Goal: Task Accomplishment & Management: Use online tool/utility

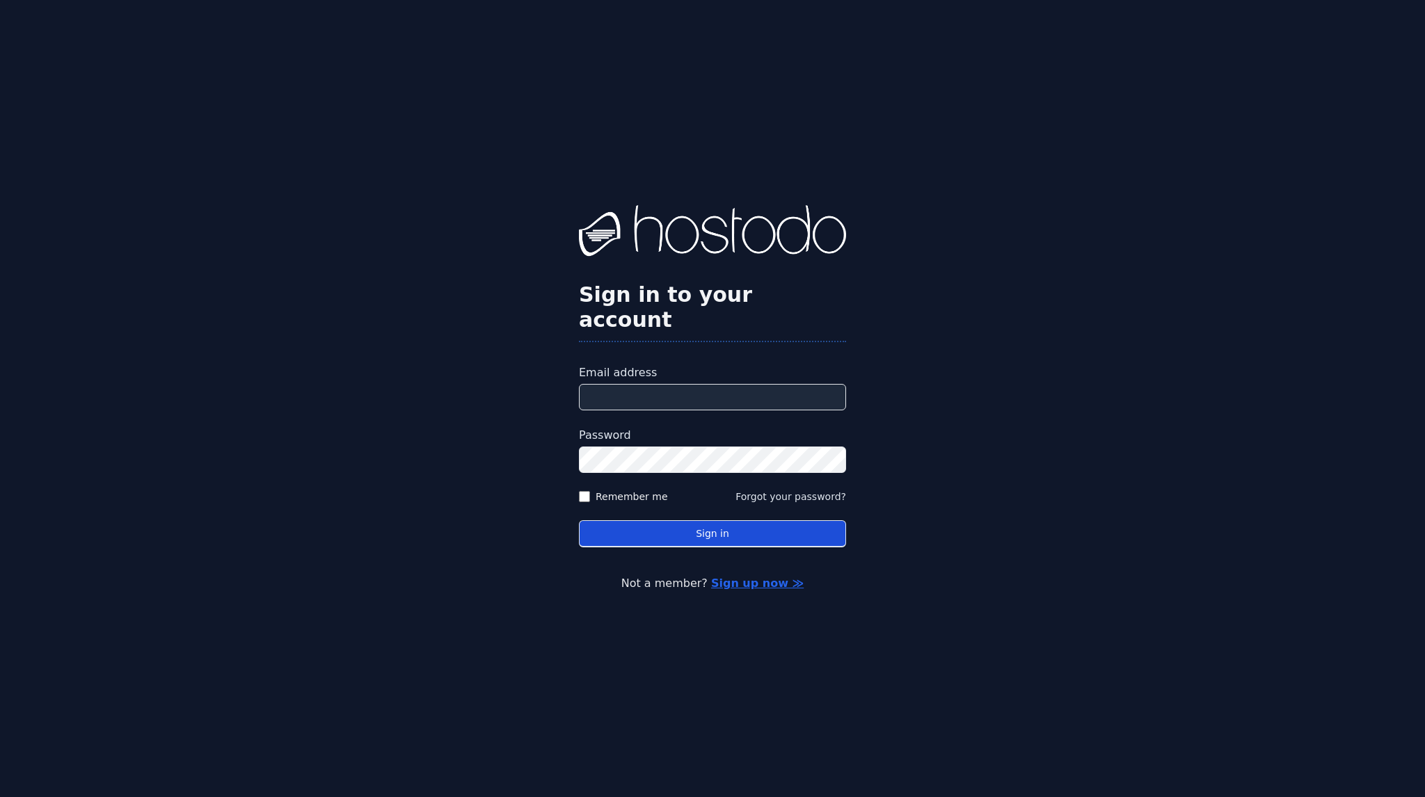
type input "**********"
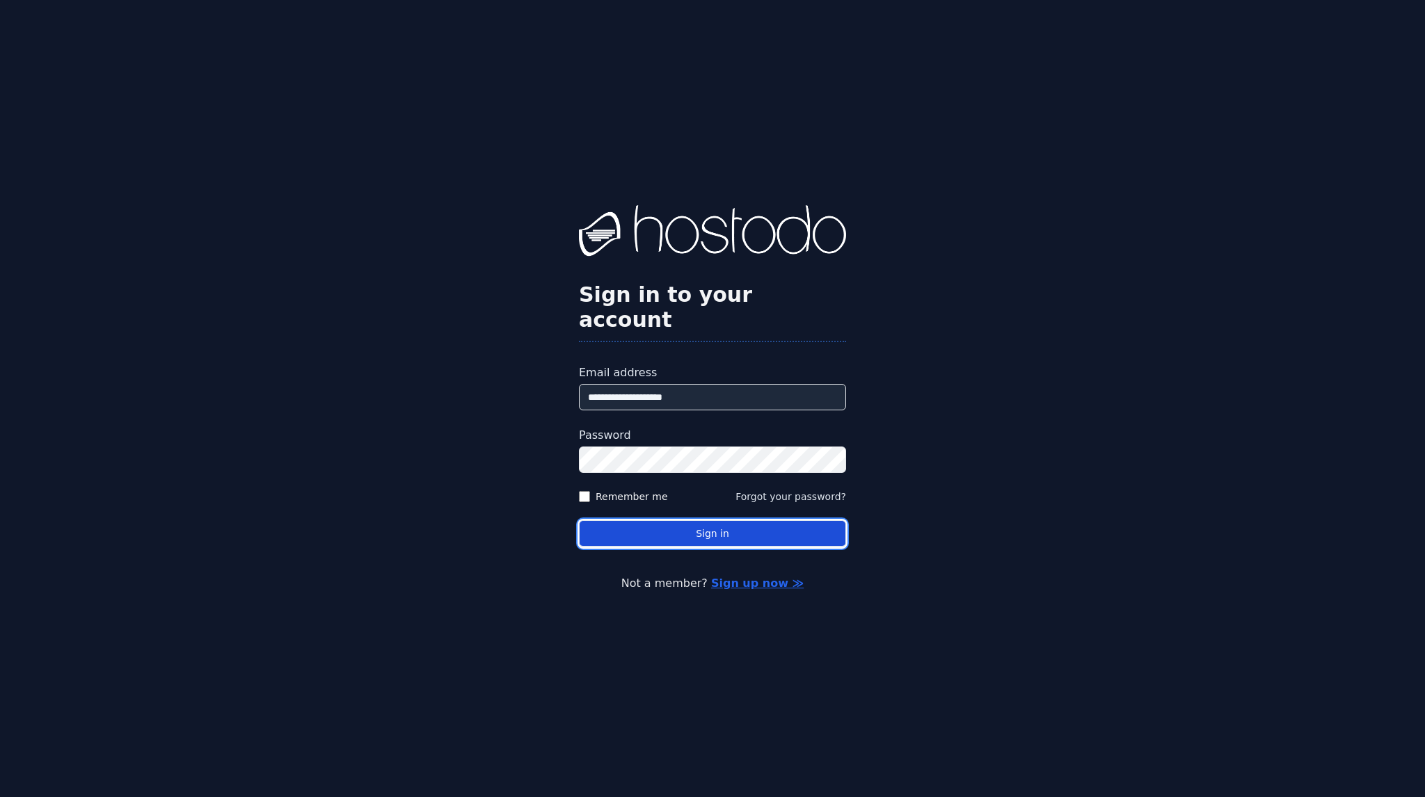
click at [702, 524] on button "Sign in" at bounding box center [712, 533] width 267 height 27
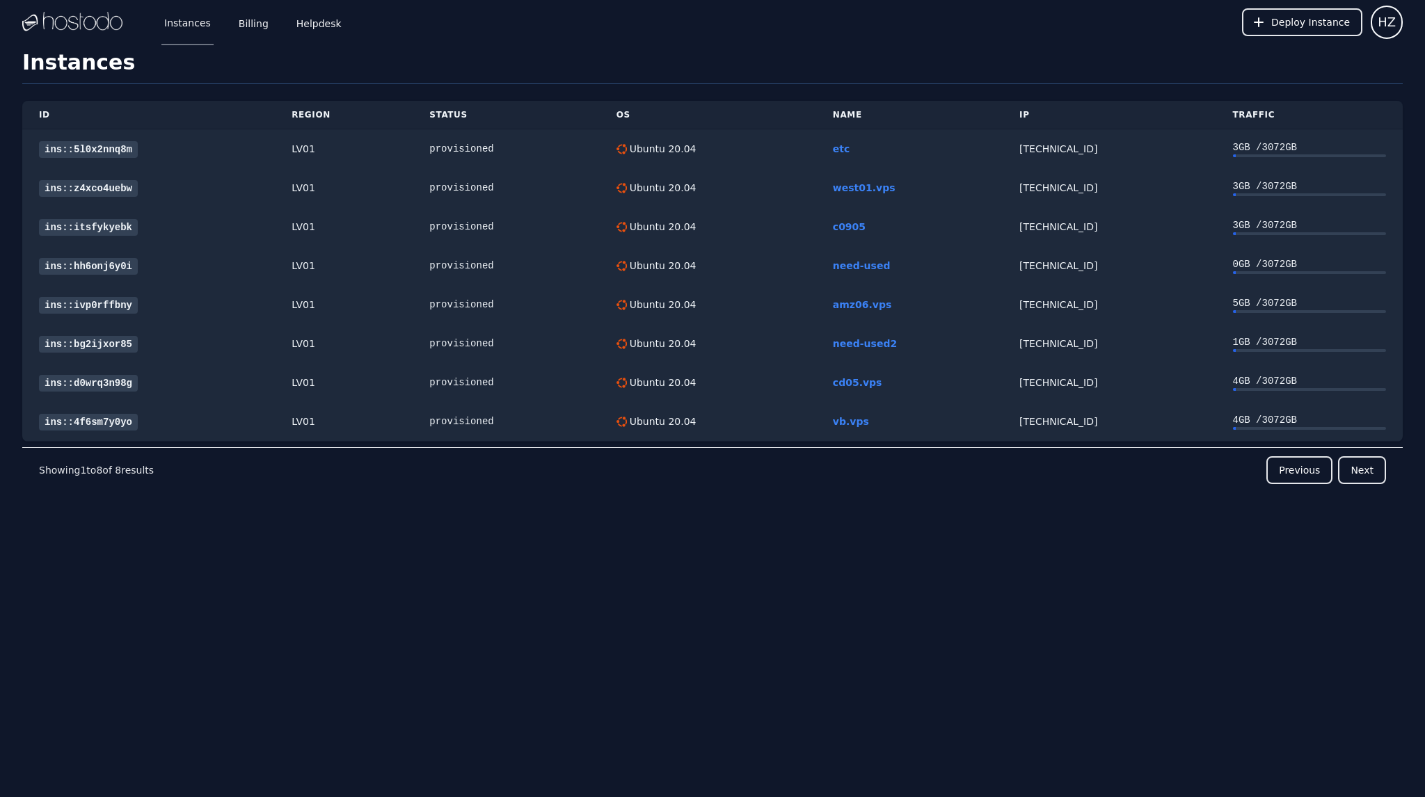
drag, startPoint x: 17, startPoint y: 570, endPoint x: 32, endPoint y: 559, distance: 18.0
click at [17, 570] on div "Instances Billing Helpdesk Deploy Instance HZ Instances SSH Keys Billing Helpde…" at bounding box center [712, 398] width 1425 height 797
click at [91, 266] on link "ins::hh6onj6y0i" at bounding box center [88, 266] width 99 height 17
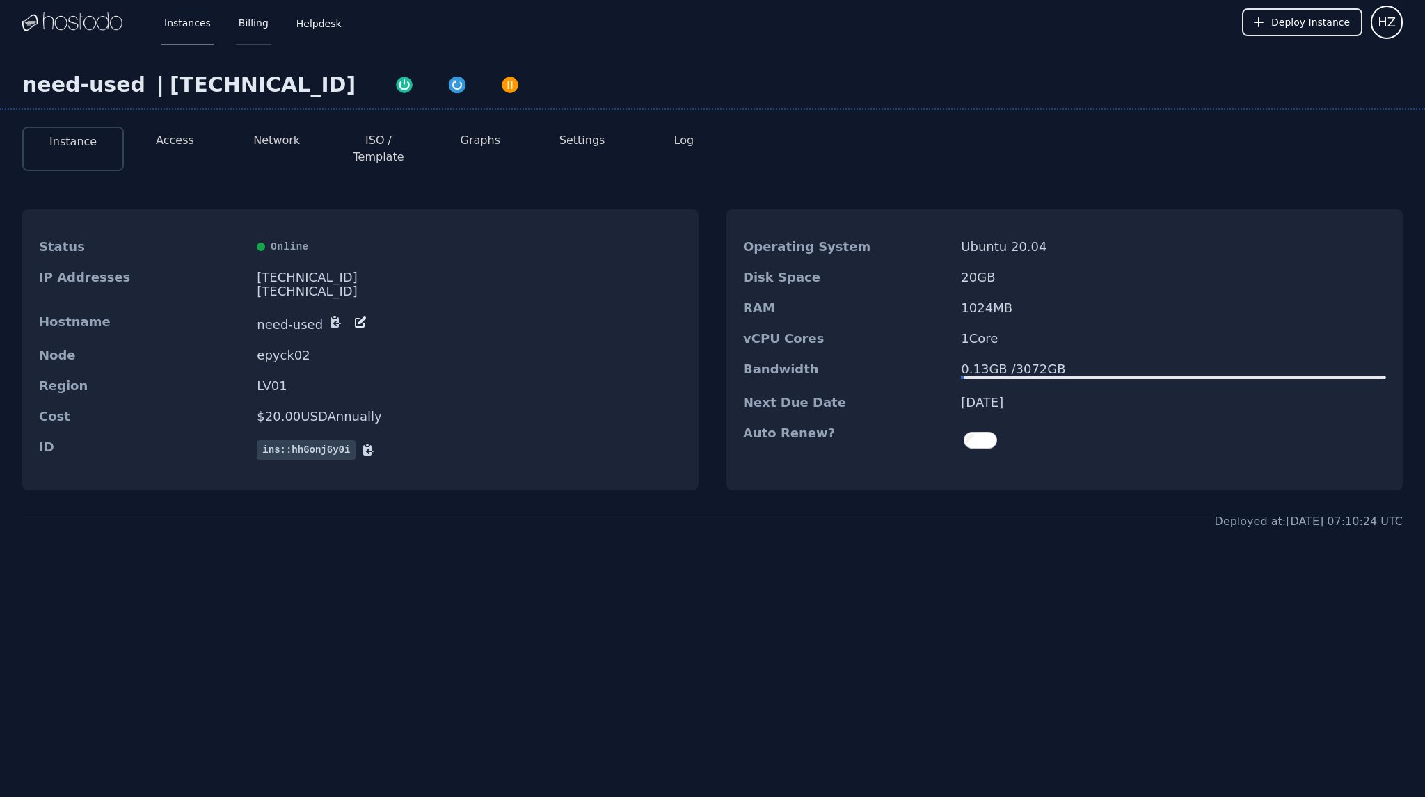
click at [245, 22] on link "Billing" at bounding box center [253, 22] width 35 height 46
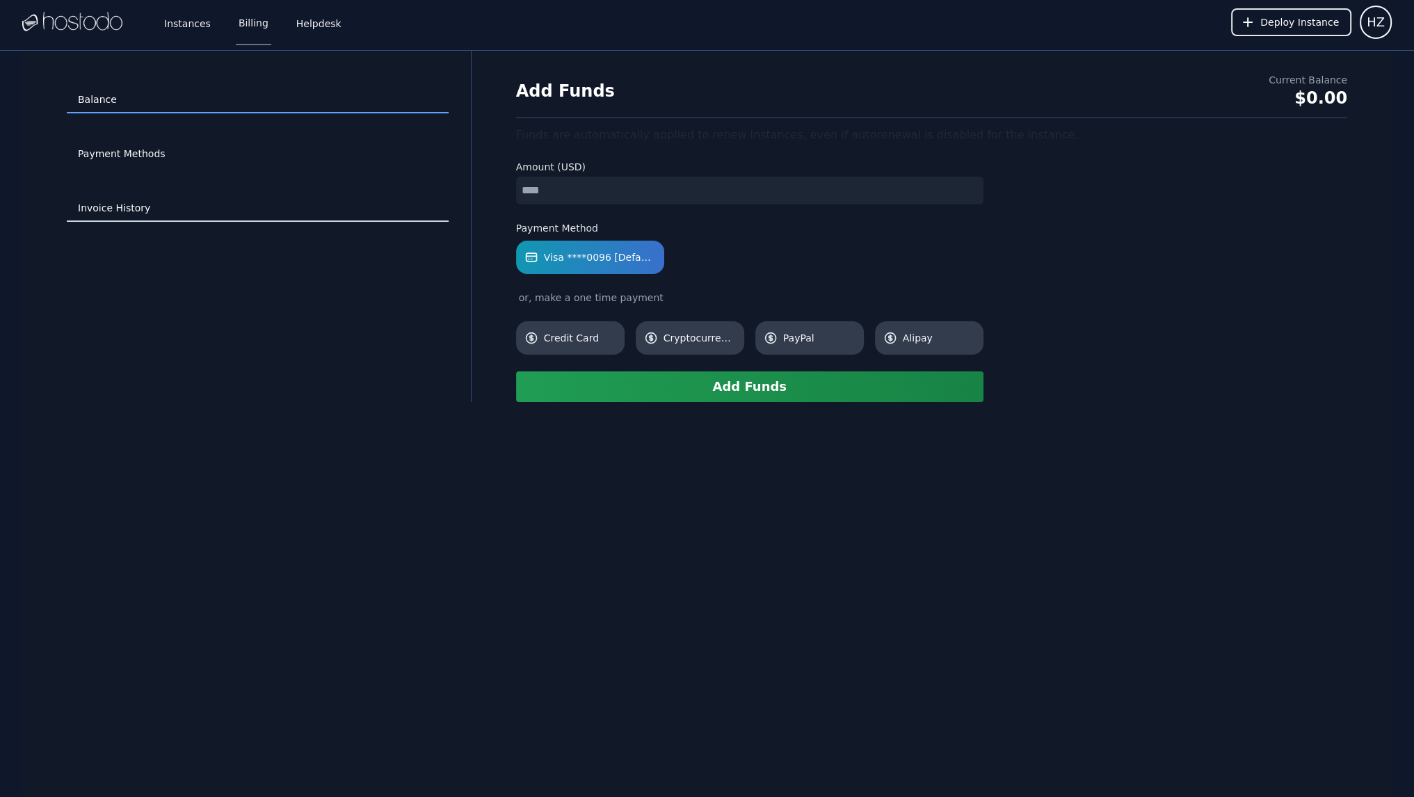
click at [128, 201] on link "Invoice History" at bounding box center [258, 208] width 382 height 26
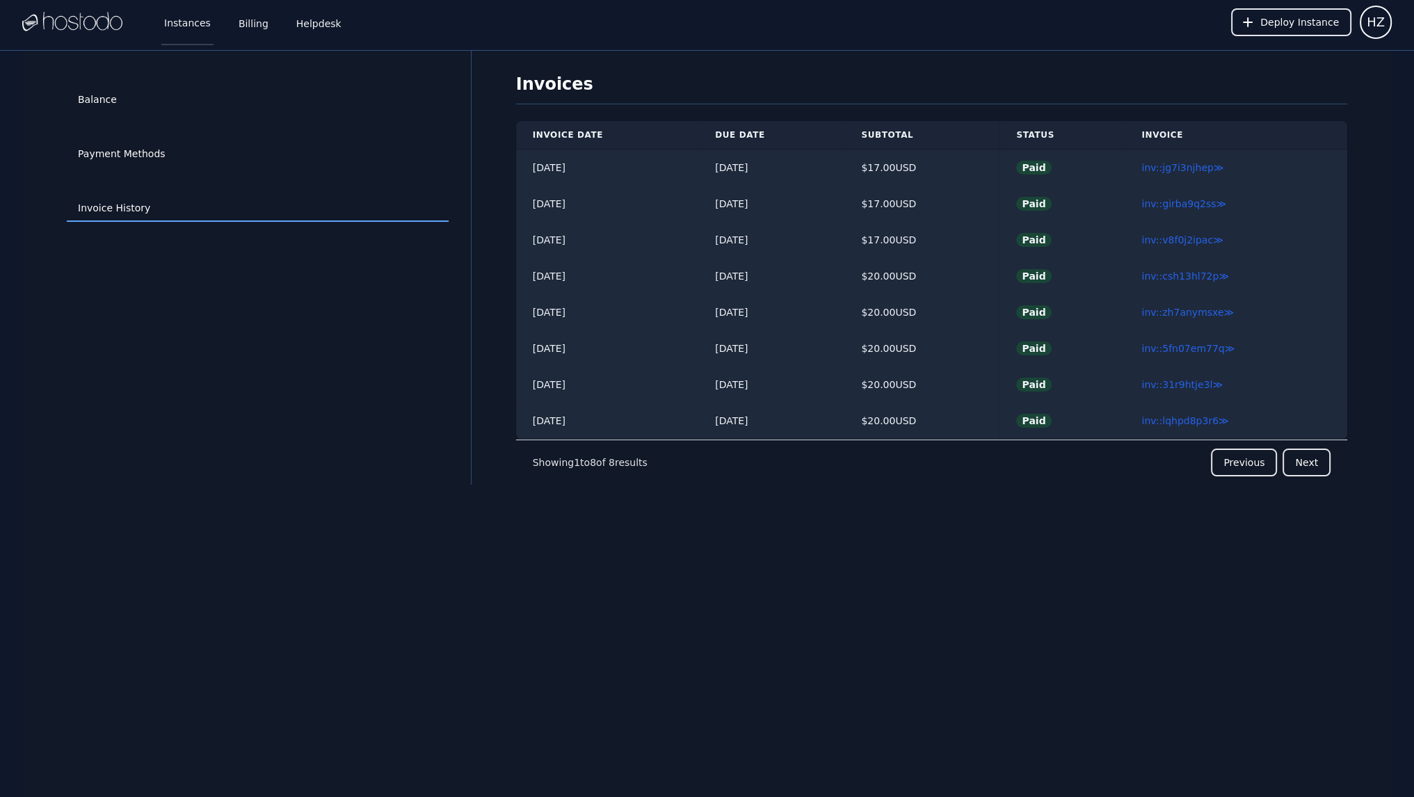
click at [182, 23] on link "Instances" at bounding box center [187, 22] width 52 height 46
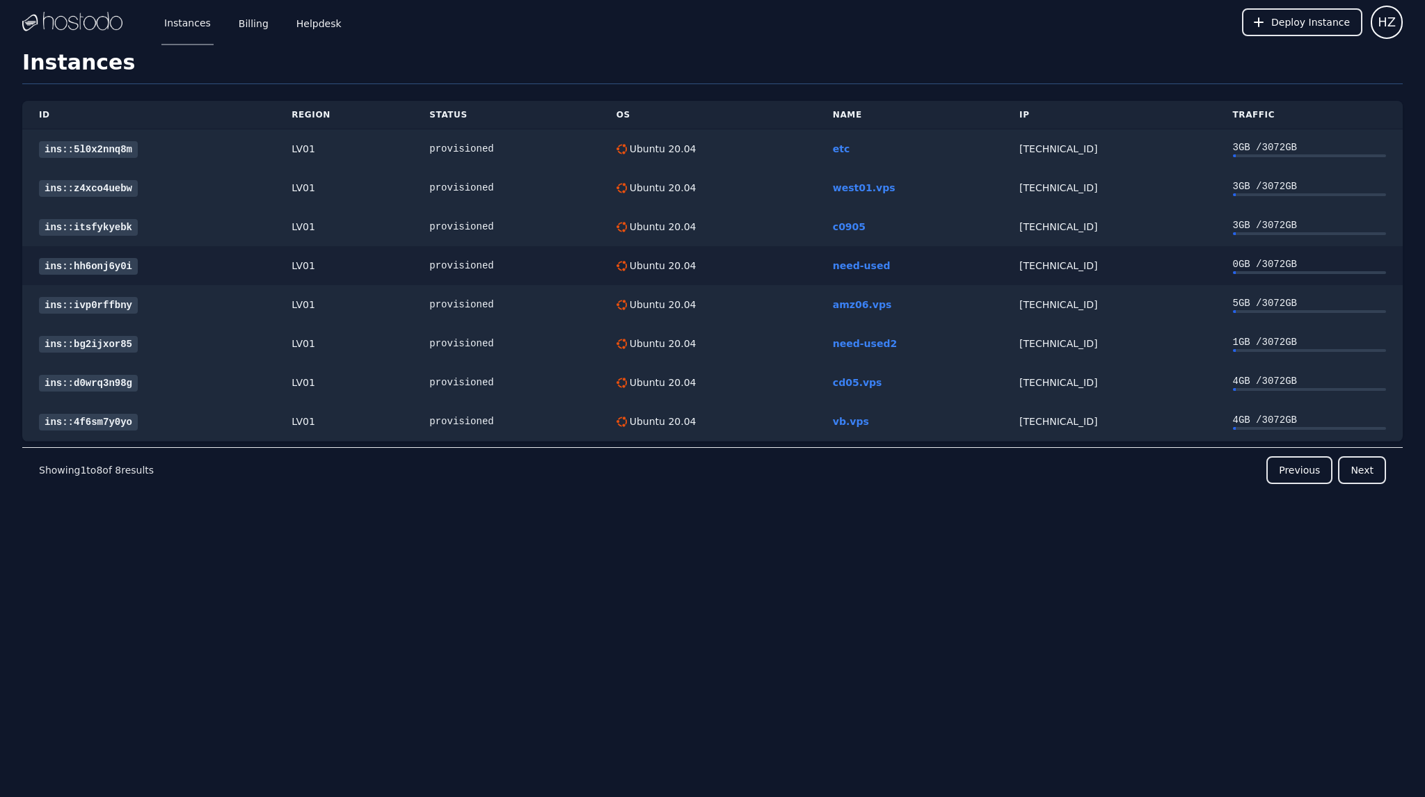
click at [114, 263] on link "ins::hh6onj6y0i" at bounding box center [88, 266] width 99 height 17
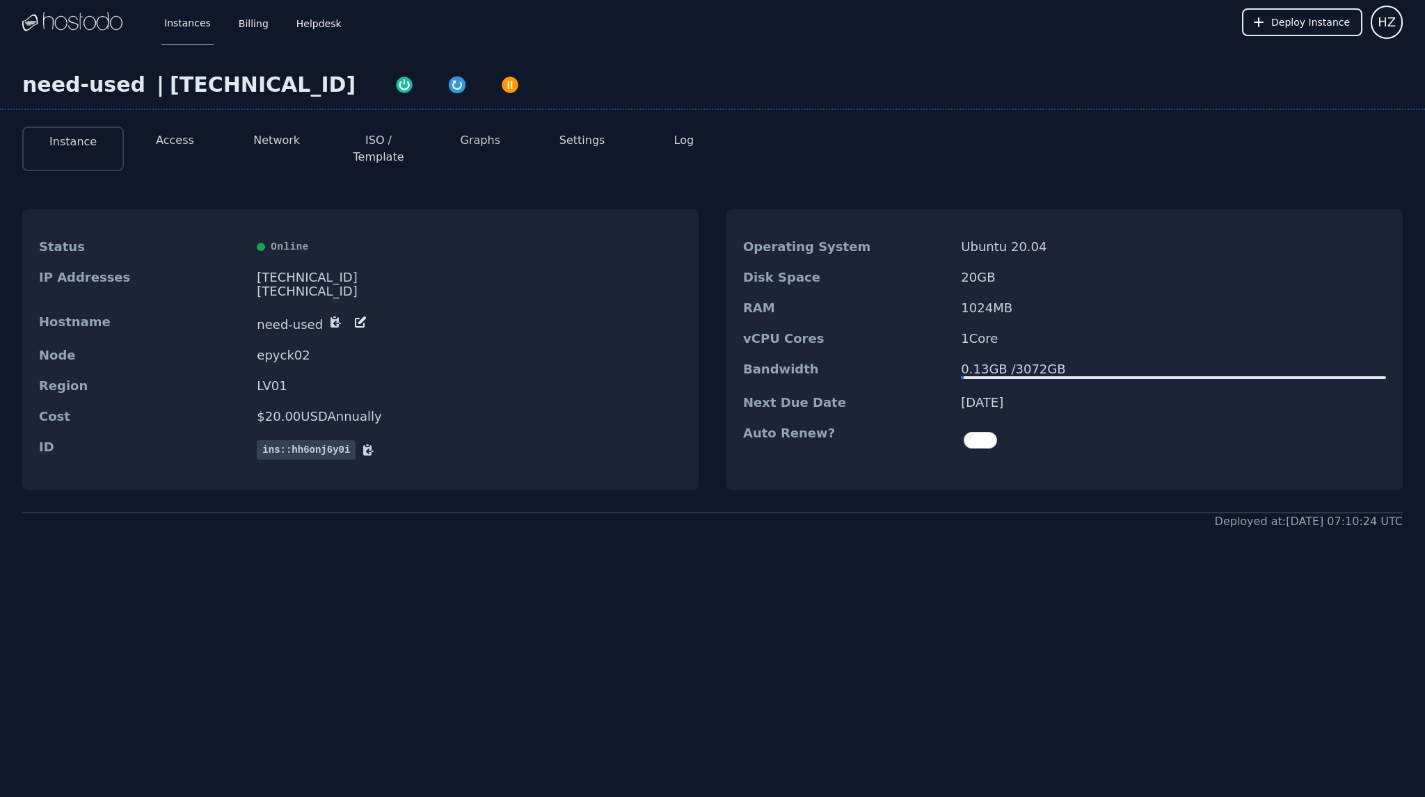
click at [303, 271] on div "216.126.238.115" at bounding box center [469, 278] width 425 height 14
drag, startPoint x: 303, startPoint y: 262, endPoint x: 291, endPoint y: 260, distance: 12.7
click at [291, 271] on div "216.126.238.115" at bounding box center [469, 278] width 425 height 14
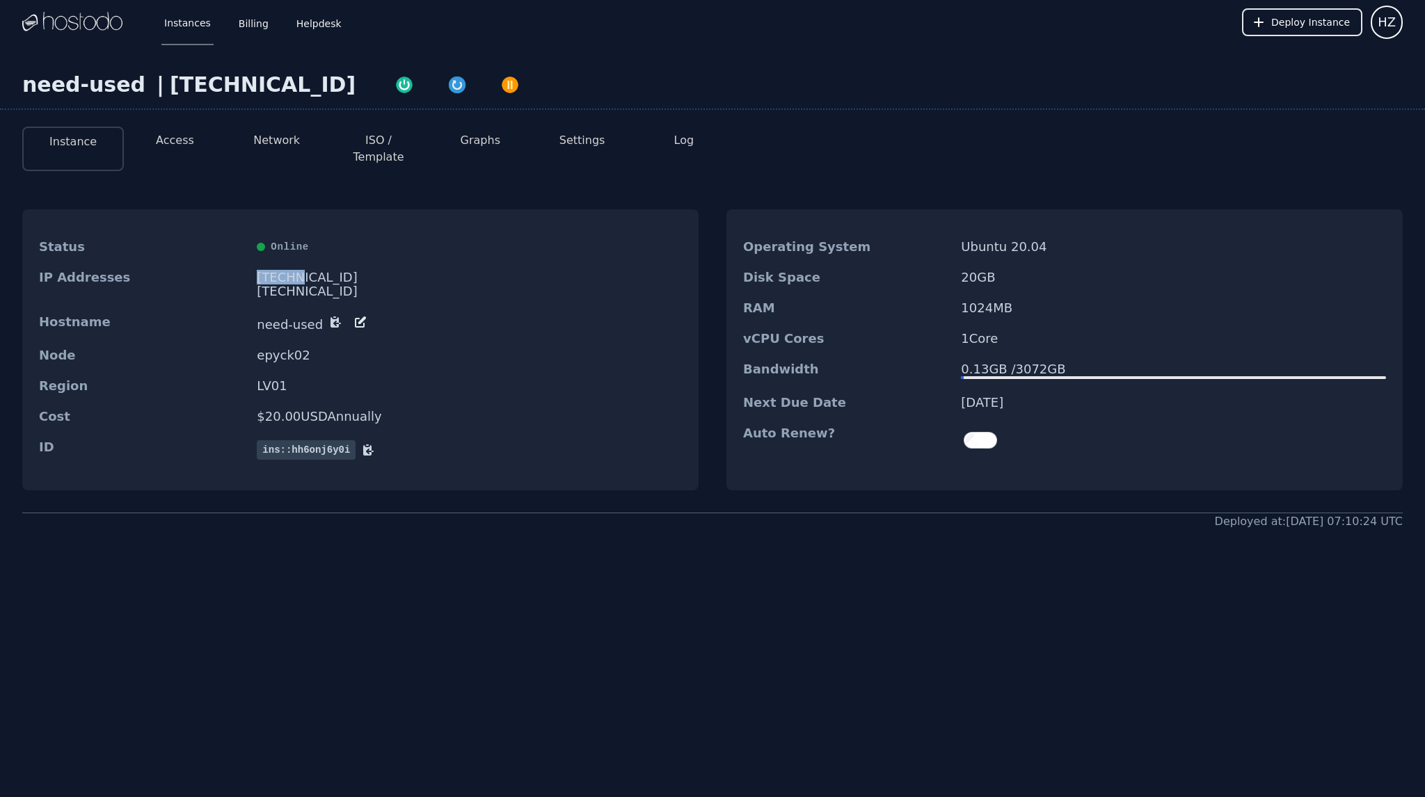
click at [288, 271] on div "216.126.238.115" at bounding box center [469, 278] width 425 height 14
click at [175, 21] on link "Instances" at bounding box center [187, 22] width 52 height 46
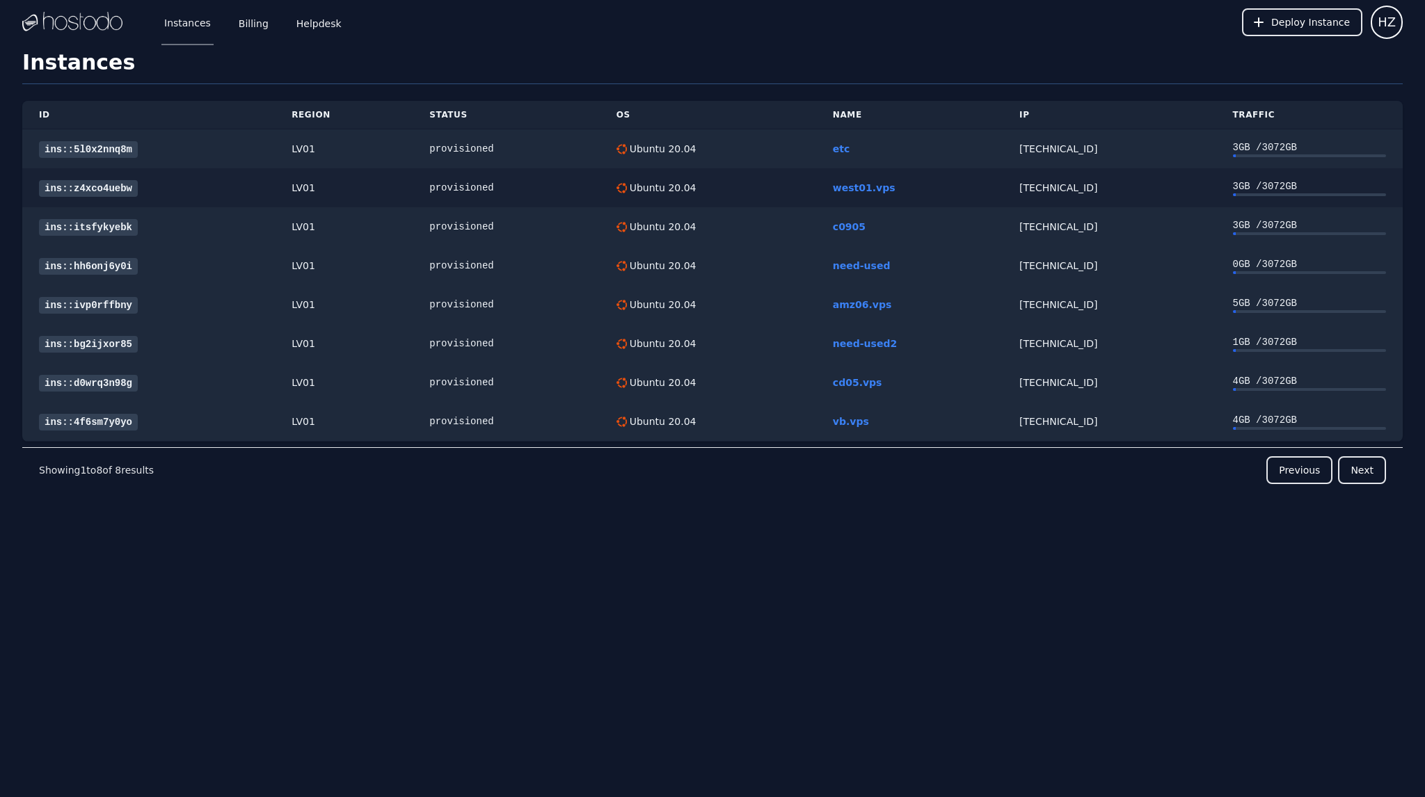
click at [79, 182] on link "ins::z4xco4uebw" at bounding box center [88, 188] width 99 height 17
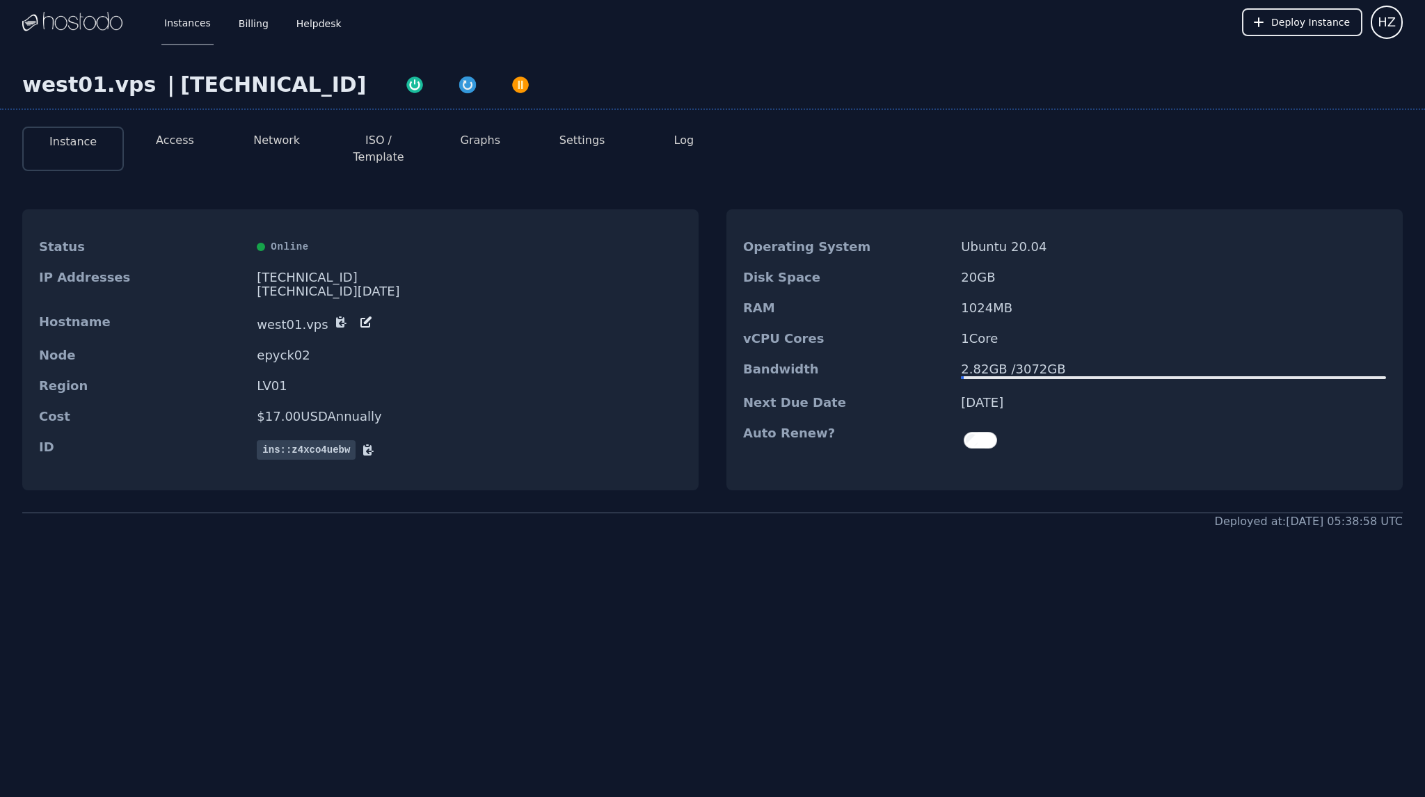
click at [382, 144] on button "ISO / Template" at bounding box center [378, 148] width 79 height 33
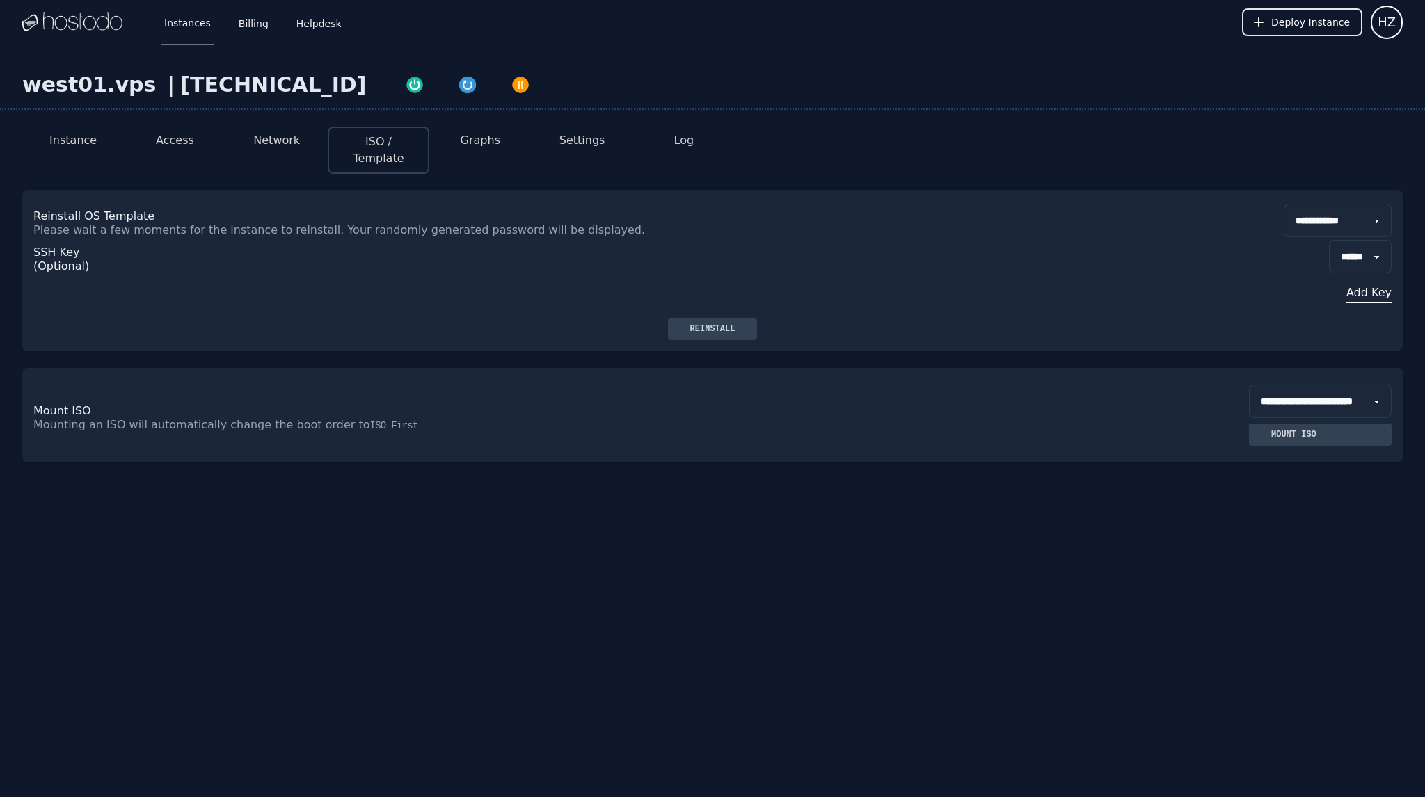
click at [1341, 206] on select "**********" at bounding box center [1338, 220] width 108 height 33
select select "**"
click at [1284, 204] on select "**********" at bounding box center [1338, 220] width 108 height 33
click at [693, 324] on div "Reinstall" at bounding box center [712, 329] width 67 height 11
click at [250, 79] on div "[TECHNICAL_ID]" at bounding box center [273, 84] width 186 height 25
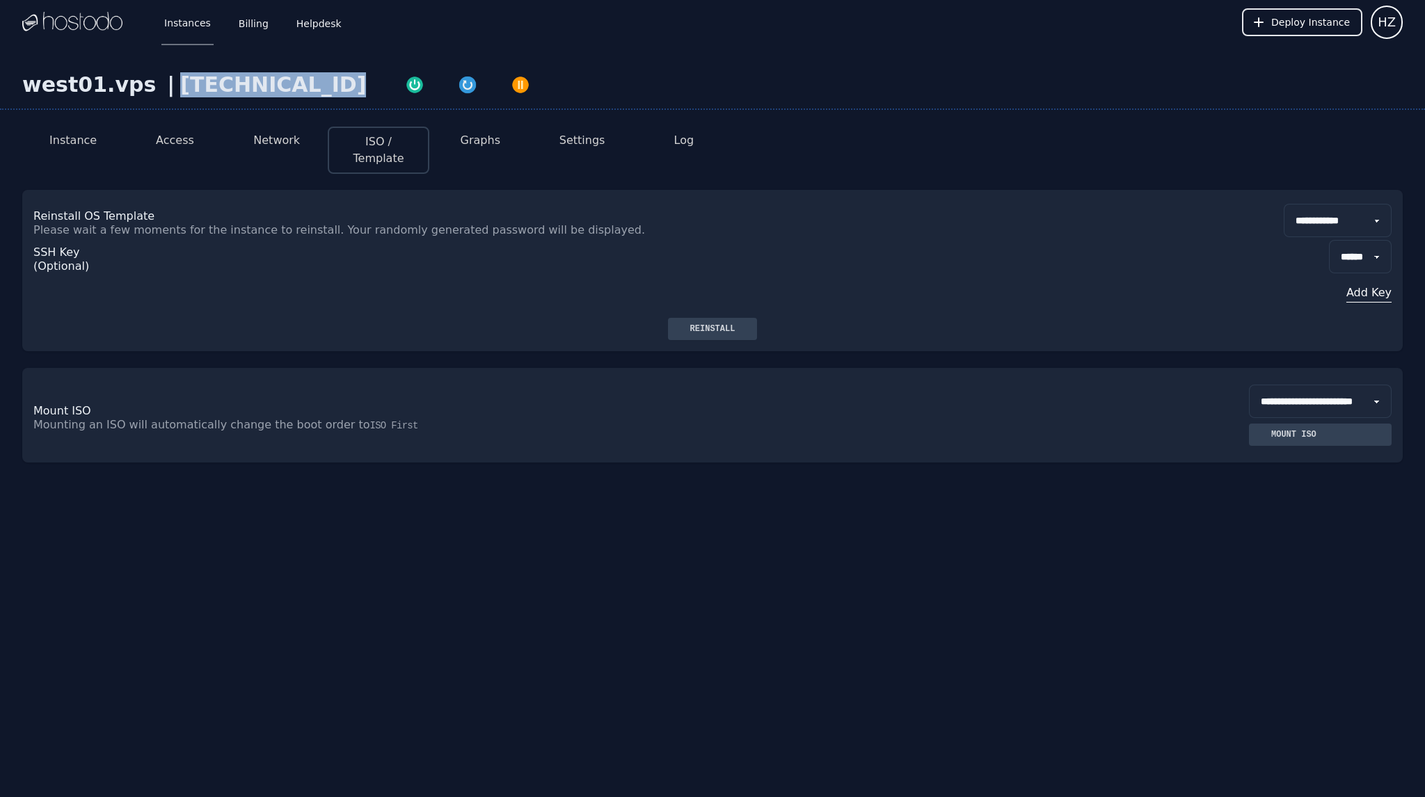
click at [250, 79] on div "[TECHNICAL_ID]" at bounding box center [273, 84] width 186 height 25
copy div "[TECHNICAL_ID]"
click at [62, 138] on button "Instance" at bounding box center [72, 140] width 47 height 17
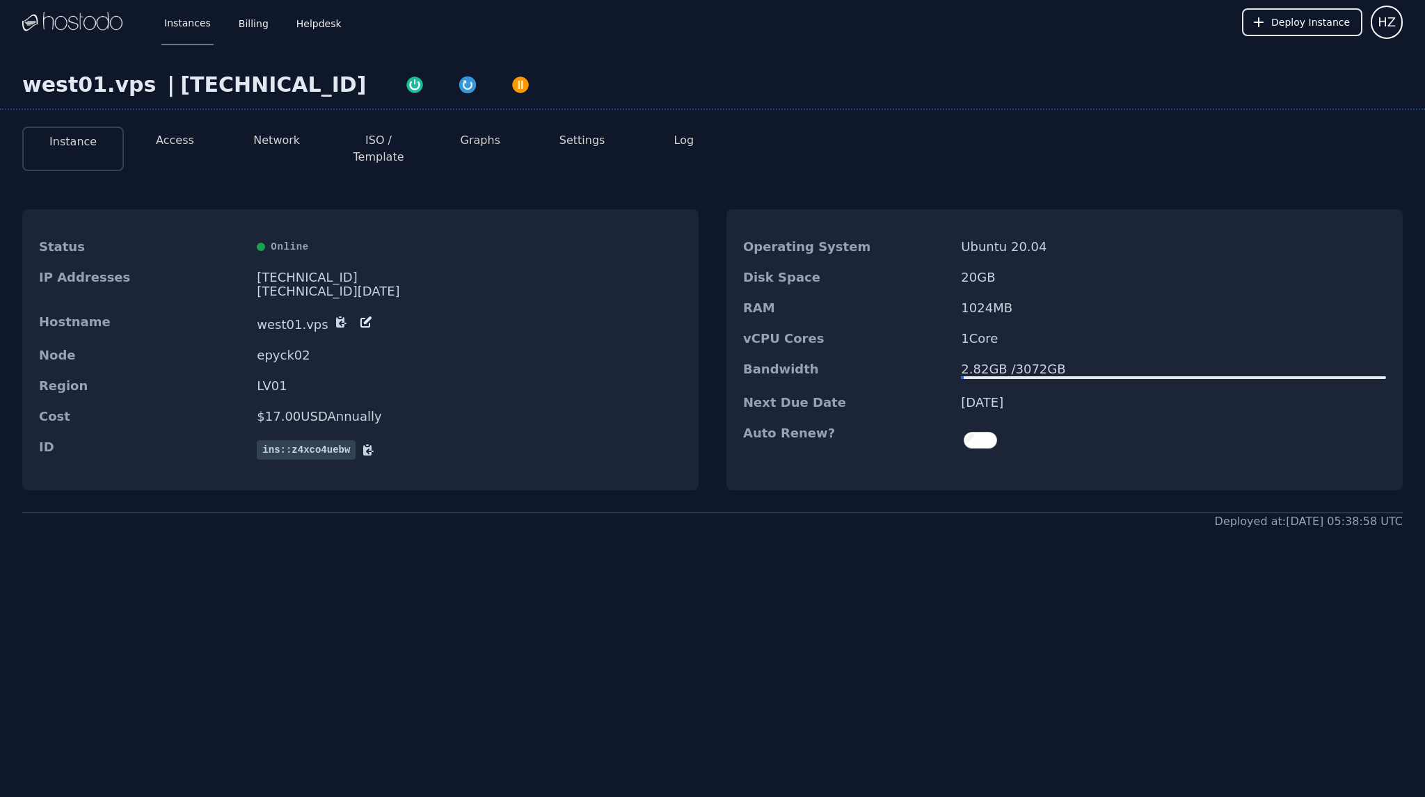
click at [184, 140] on button "Access" at bounding box center [175, 140] width 38 height 17
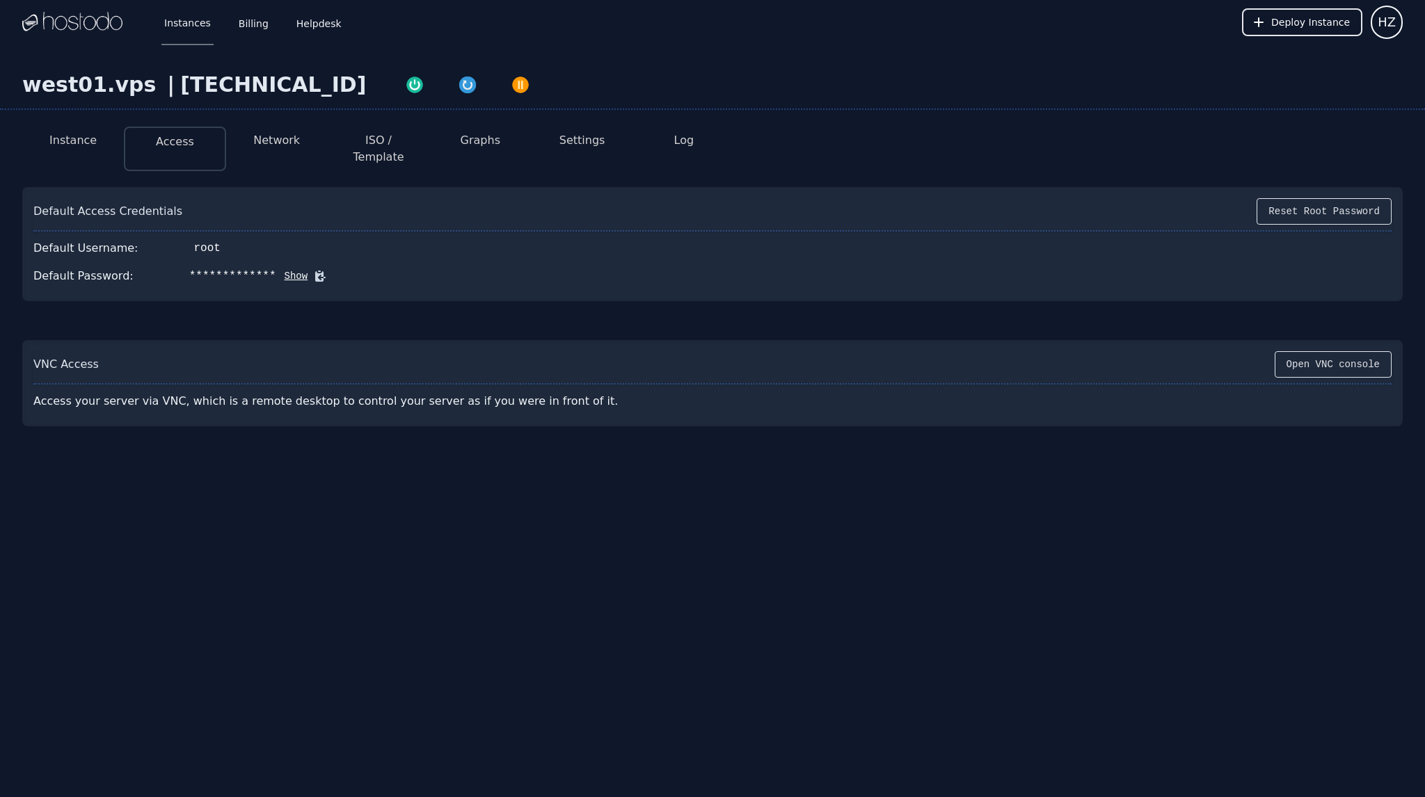
click at [276, 269] on button "Show" at bounding box center [292, 276] width 32 height 14
click at [333, 269] on icon at bounding box center [340, 276] width 14 height 14
